Goal: Task Accomplishment & Management: Complete application form

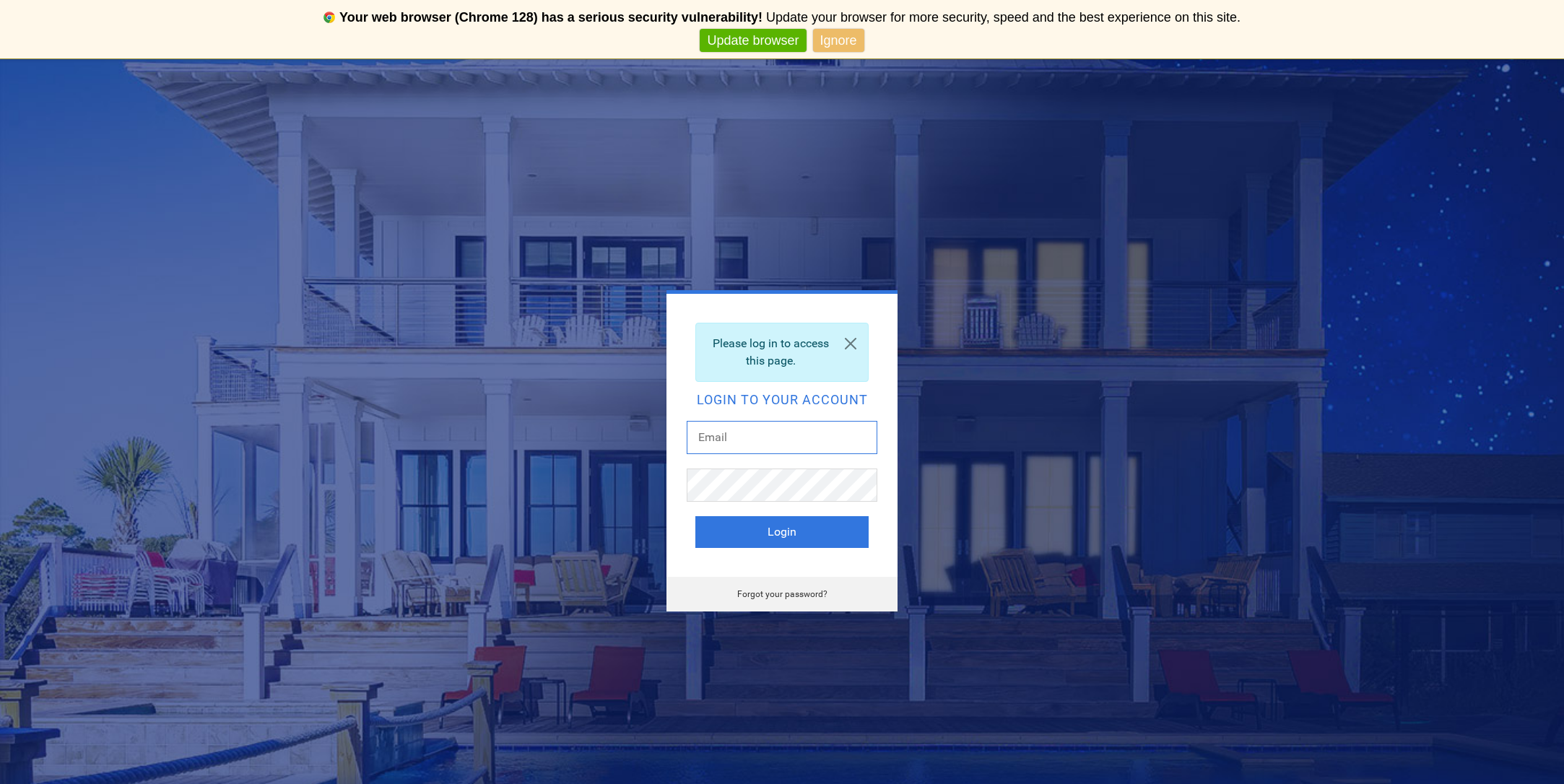
click at [763, 430] on input "text" at bounding box center [781, 437] width 191 height 33
type input "pros@solarworx.energy"
click at [776, 529] on button "Login" at bounding box center [781, 532] width 173 height 32
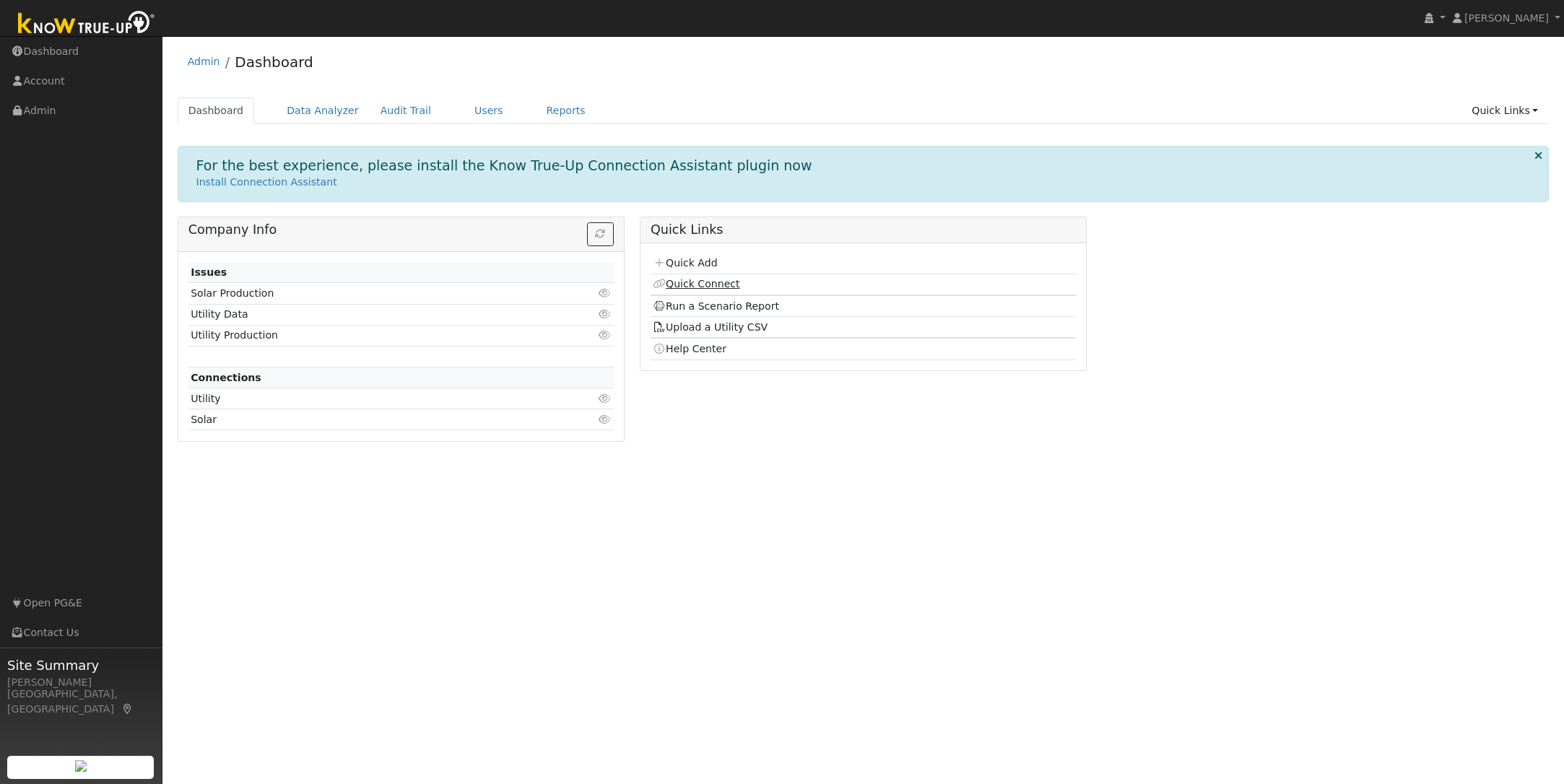
click at [715, 284] on link "Quick Connect" at bounding box center [696, 284] width 87 height 11
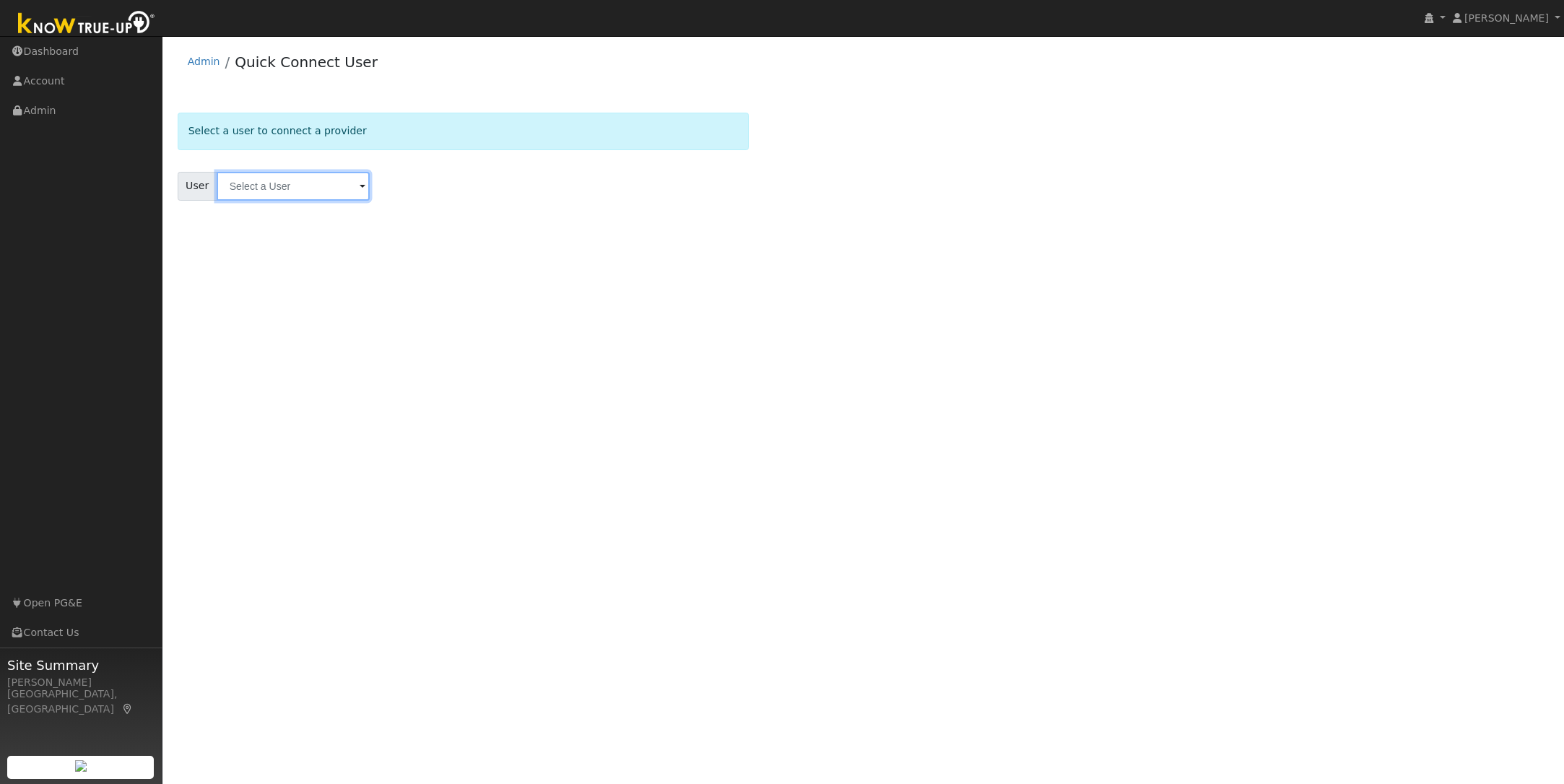
click at [244, 188] on input "text" at bounding box center [293, 186] width 153 height 29
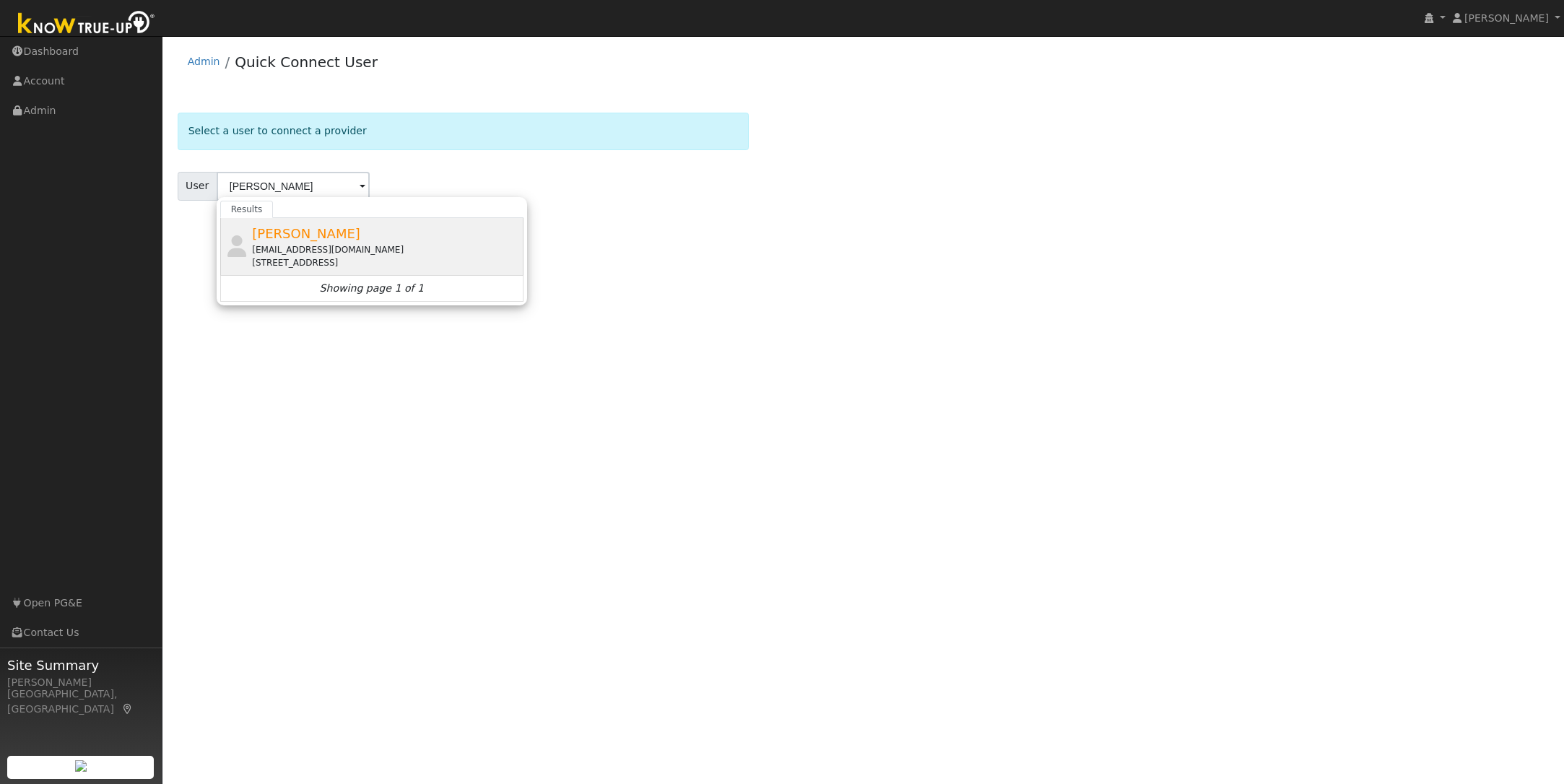
click at [294, 238] on span "[PERSON_NAME]" at bounding box center [306, 233] width 108 height 15
type input "[PERSON_NAME]"
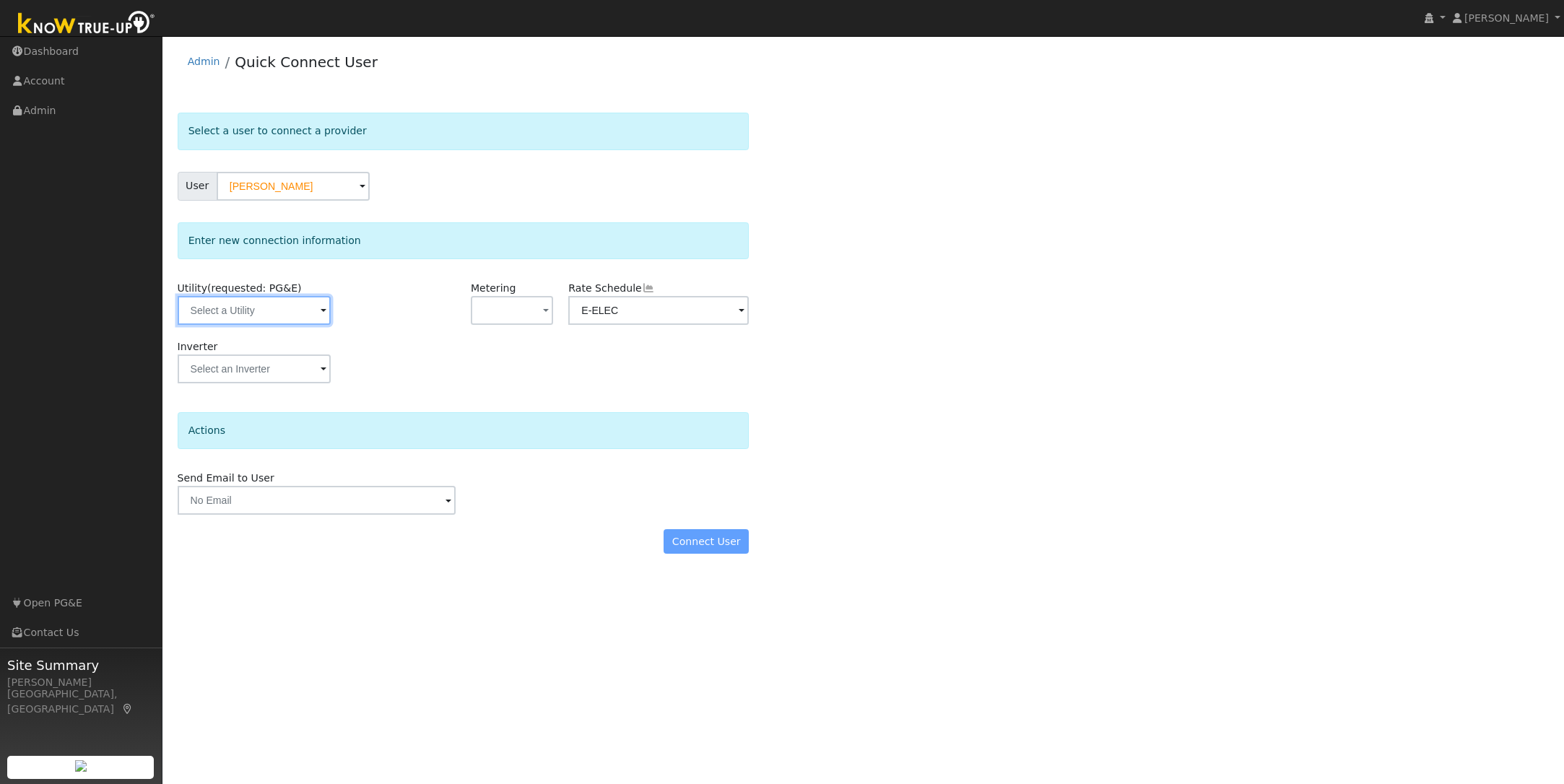
click at [230, 314] on input "text" at bounding box center [254, 310] width 153 height 29
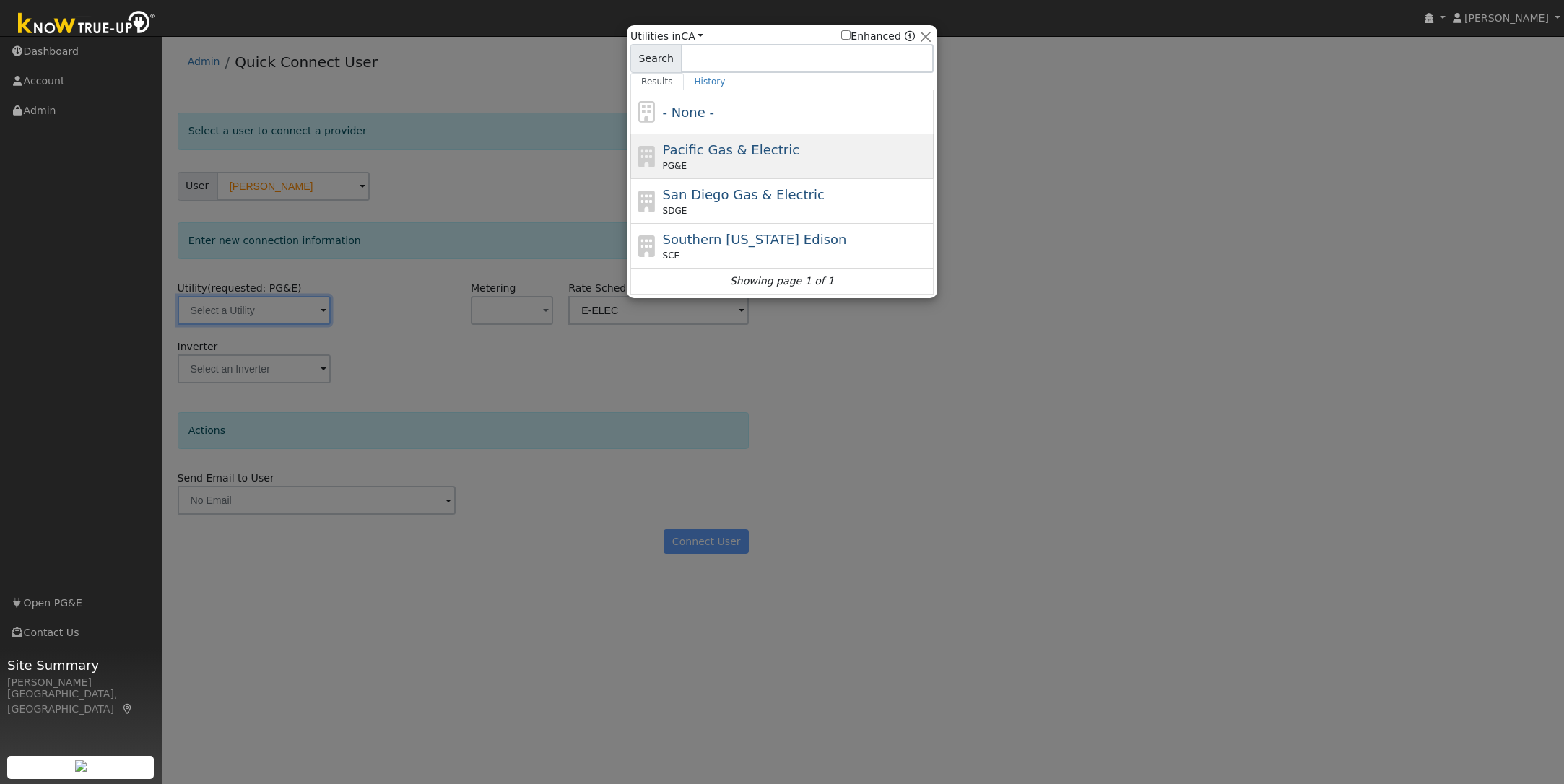
click at [784, 158] on div "Pacific Gas & Electric PG&E" at bounding box center [797, 156] width 268 height 33
type input "PG&E"
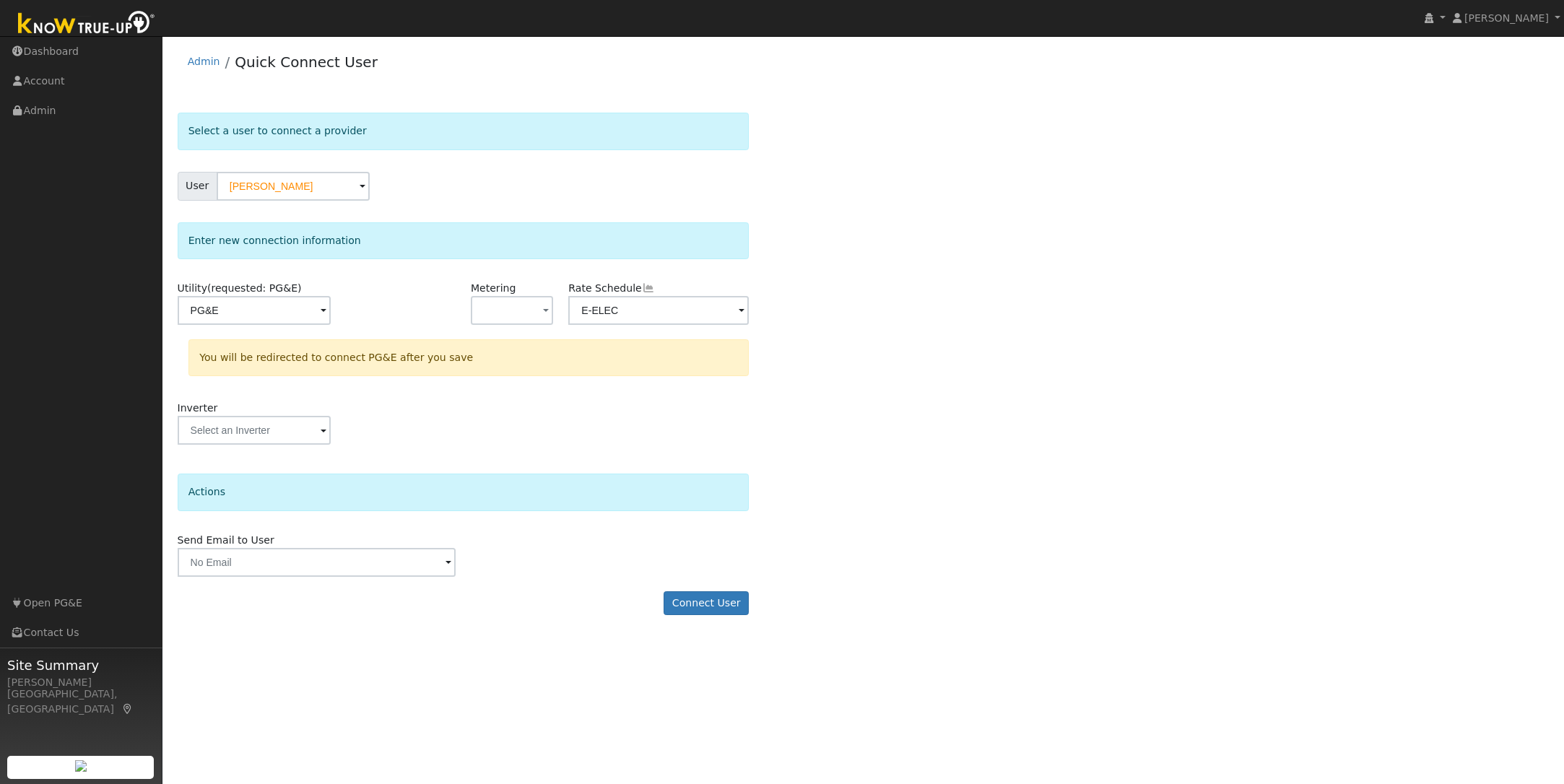
drag, startPoint x: 530, startPoint y: 560, endPoint x: 637, endPoint y: 585, distance: 109.9
click at [531, 560] on div "Send Email to User Delete Email Template Are you sure you want to delete ? Canc…" at bounding box center [463, 554] width 587 height 44
click at [705, 602] on button "Connect User" at bounding box center [705, 603] width 85 height 25
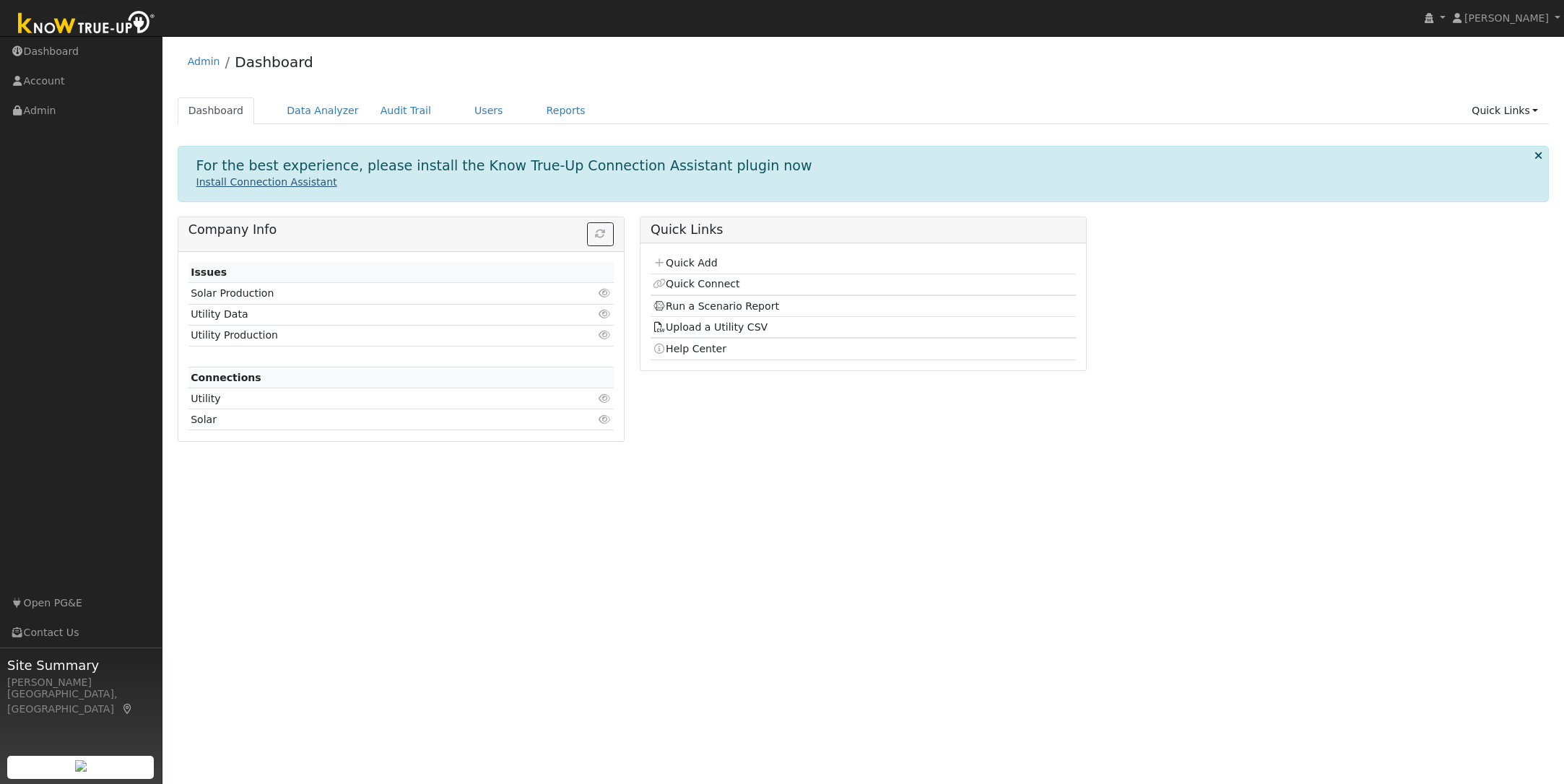
click at [260, 185] on link "Install Connection Assistant" at bounding box center [266, 182] width 141 height 11
click at [695, 282] on link "Quick Connect" at bounding box center [696, 284] width 87 height 11
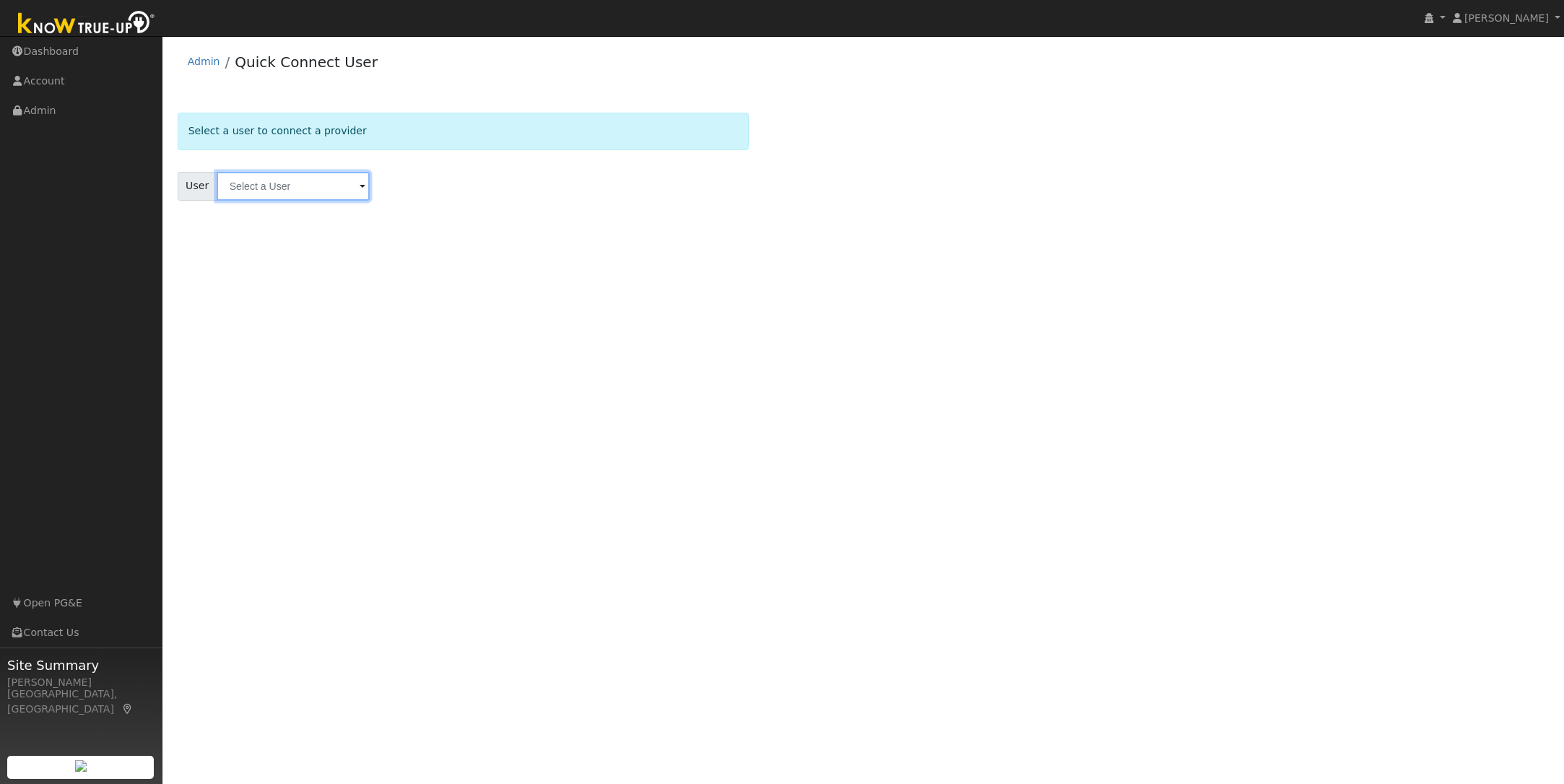
click at [297, 185] on input "text" at bounding box center [293, 186] width 153 height 29
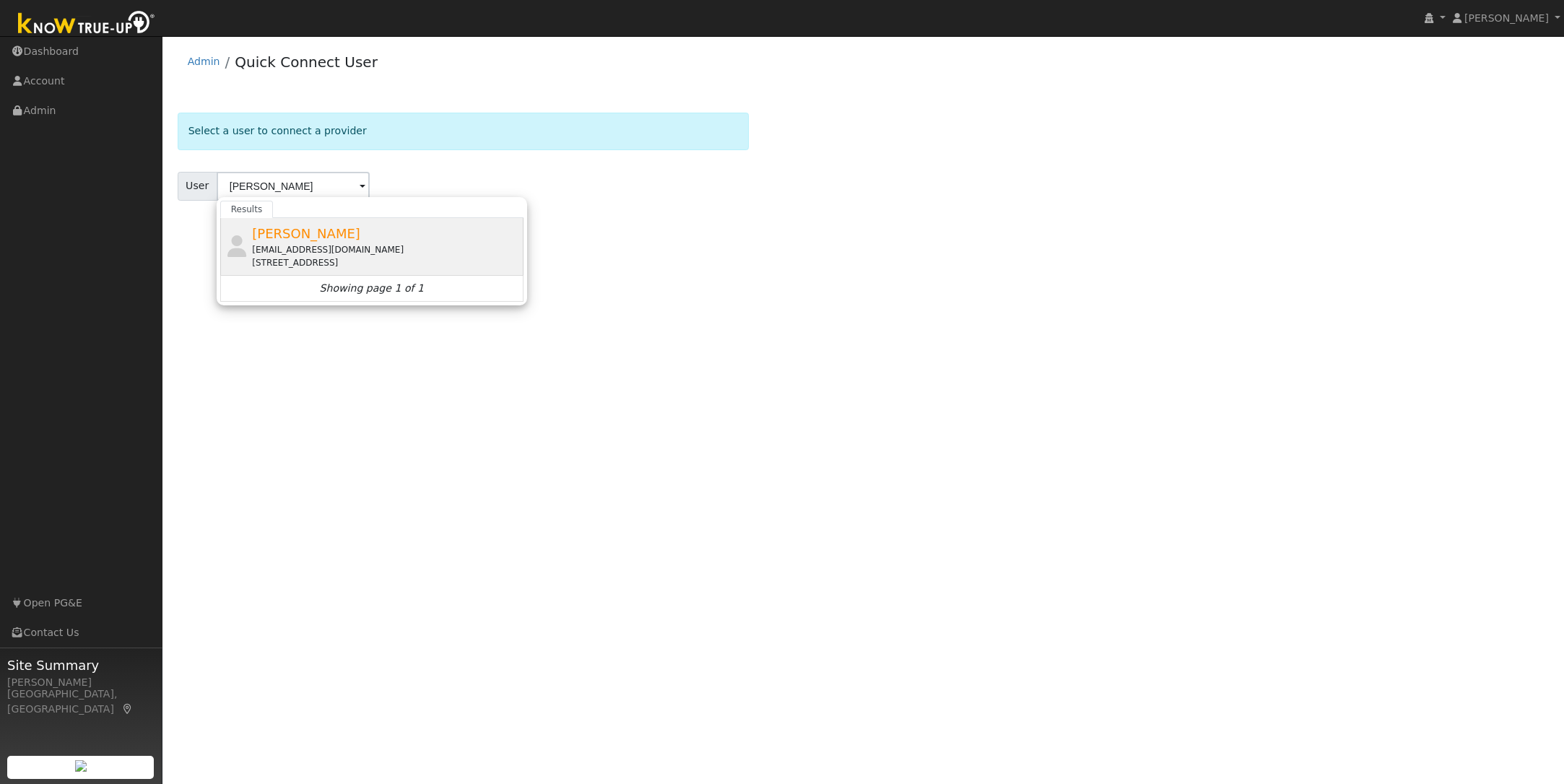
click at [326, 249] on div "[EMAIL_ADDRESS][DOMAIN_NAME]" at bounding box center [386, 249] width 268 height 13
type input "[PERSON_NAME]"
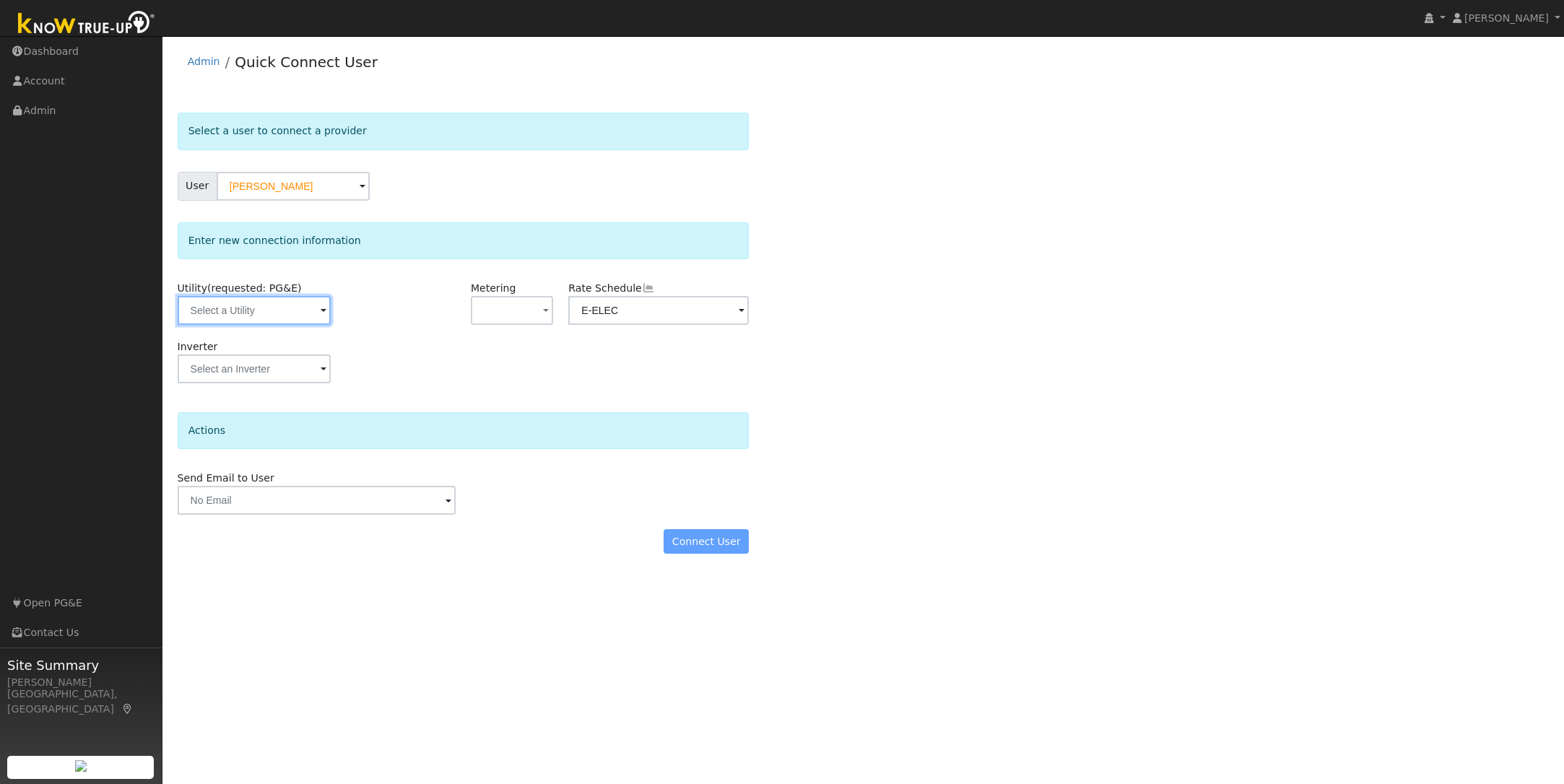
click at [283, 312] on input "text" at bounding box center [254, 310] width 153 height 29
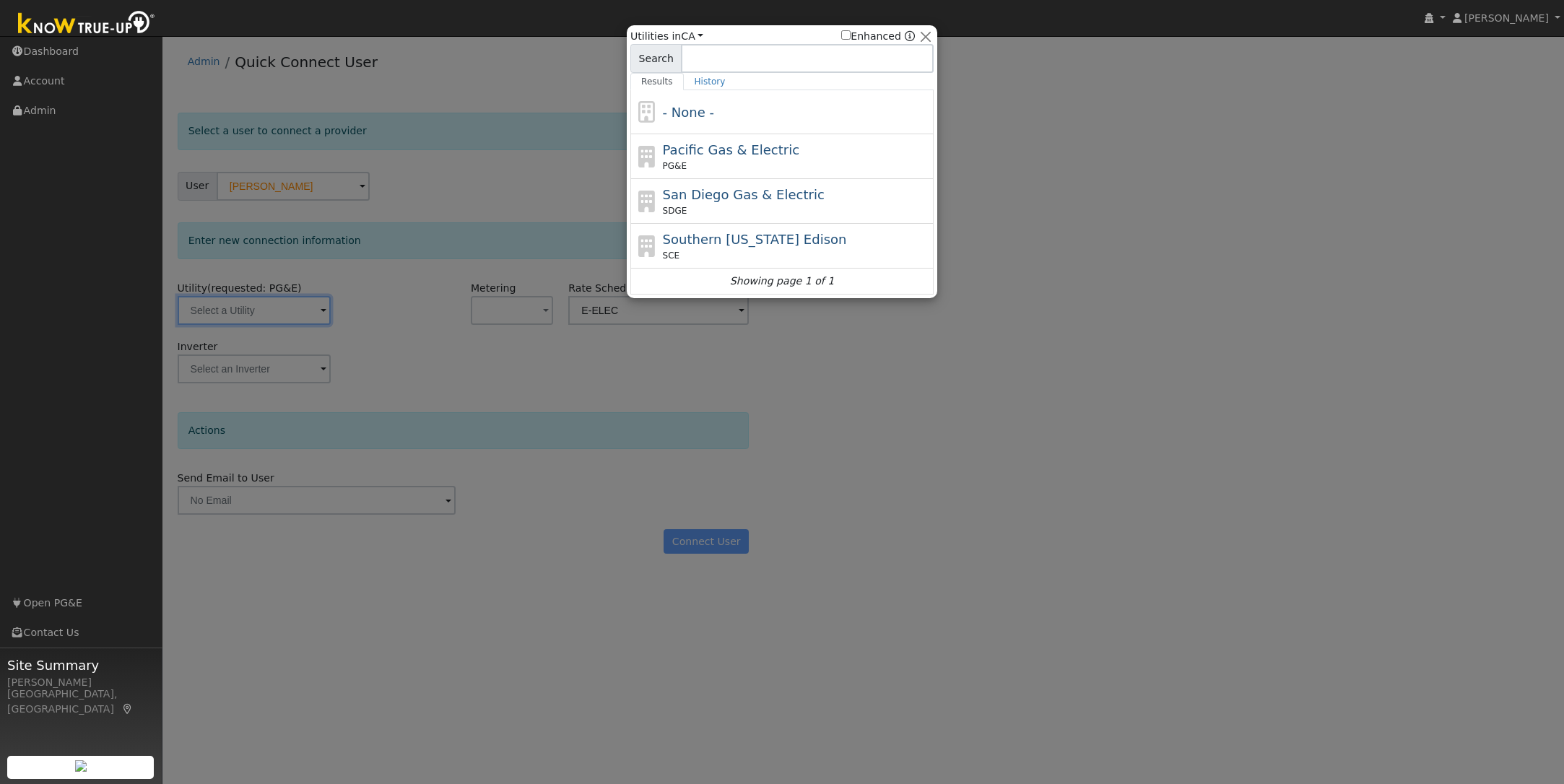
click at [770, 167] on div "PG&E" at bounding box center [797, 166] width 268 height 13
type input "PG&E"
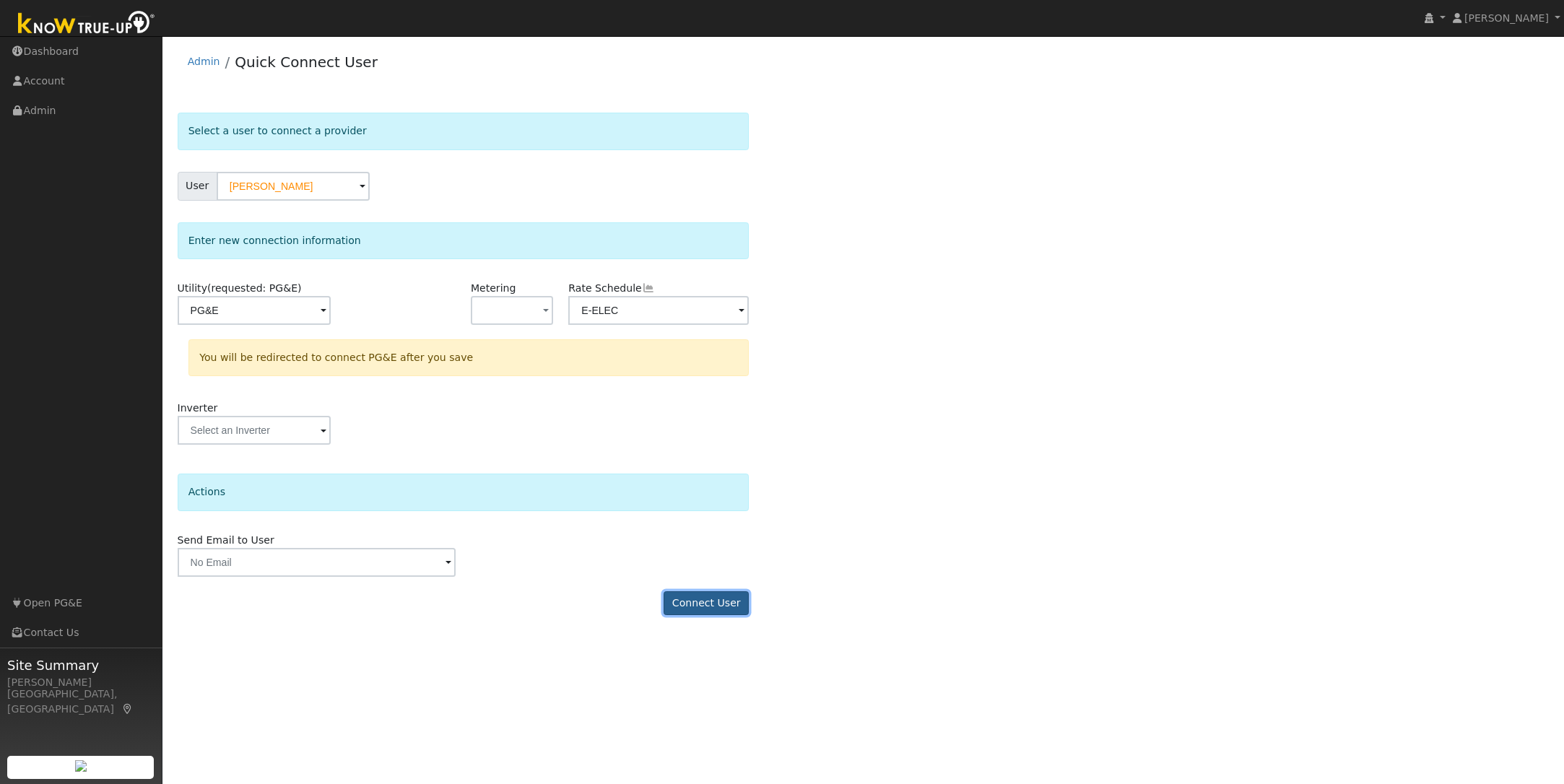
click at [709, 603] on button "Connect User" at bounding box center [705, 603] width 85 height 25
